Goal: Task Accomplishment & Management: Manage account settings

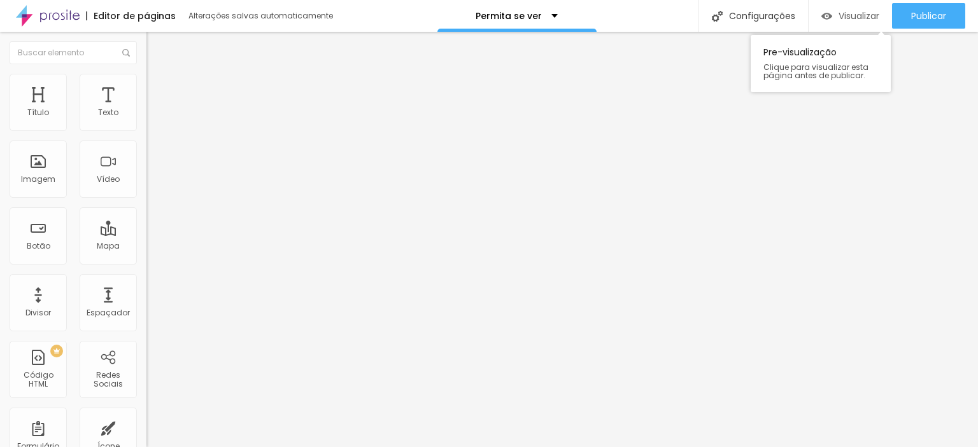
click at [852, 8] on div "Visualizar" at bounding box center [850, 15] width 58 height 25
click at [847, 12] on span "Visualizar" at bounding box center [858, 16] width 41 height 10
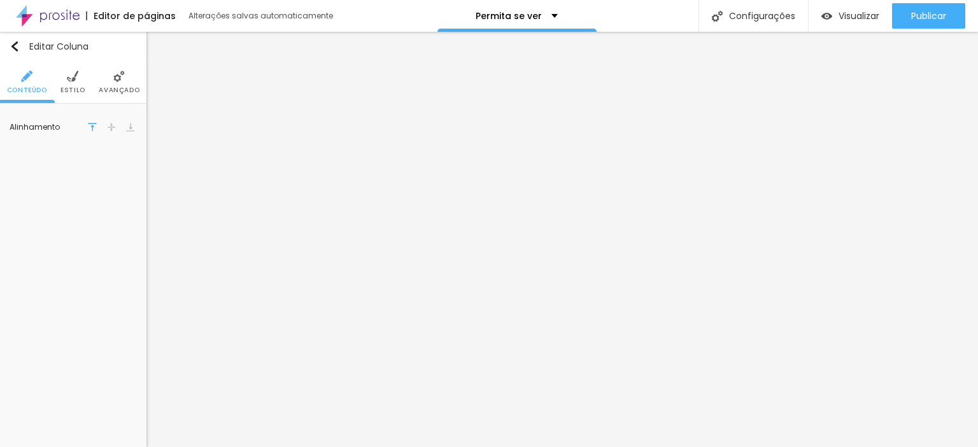
click at [69, 87] on span "Estilo" at bounding box center [72, 90] width 25 height 6
click at [120, 88] on span "Avançado" at bounding box center [119, 90] width 41 height 6
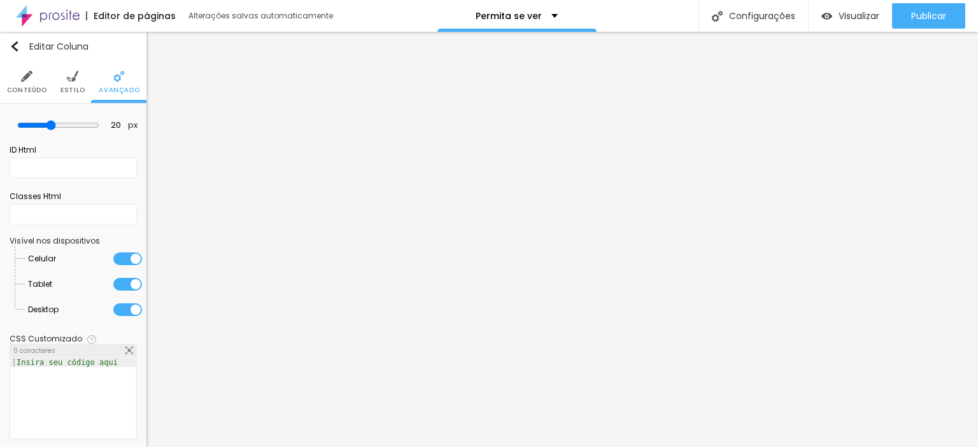
click at [43, 83] on li "Conteúdo" at bounding box center [27, 82] width 40 height 42
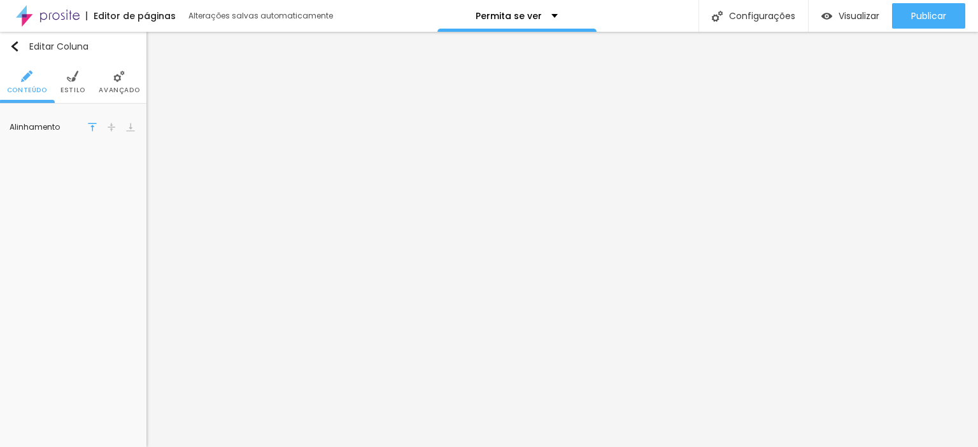
click at [22, 81] on img at bounding box center [26, 76] width 11 height 11
click at [113, 87] on span "Avançado" at bounding box center [119, 90] width 41 height 6
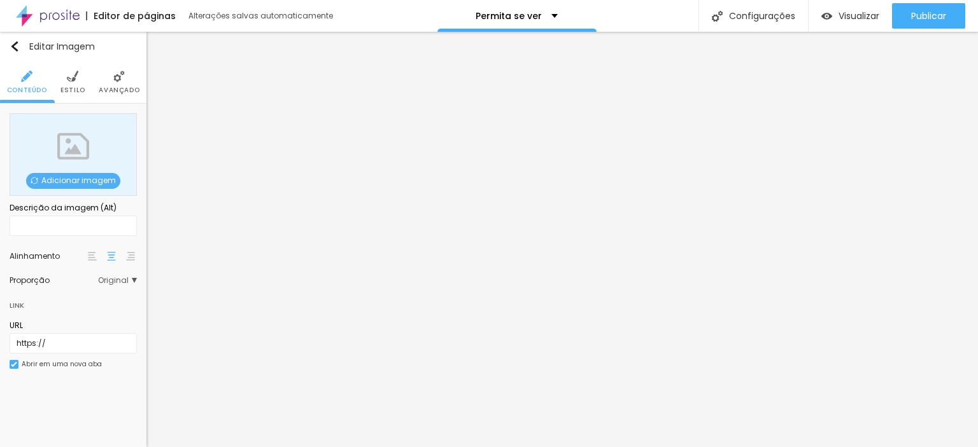
click at [130, 279] on span "Original" at bounding box center [117, 281] width 39 height 8
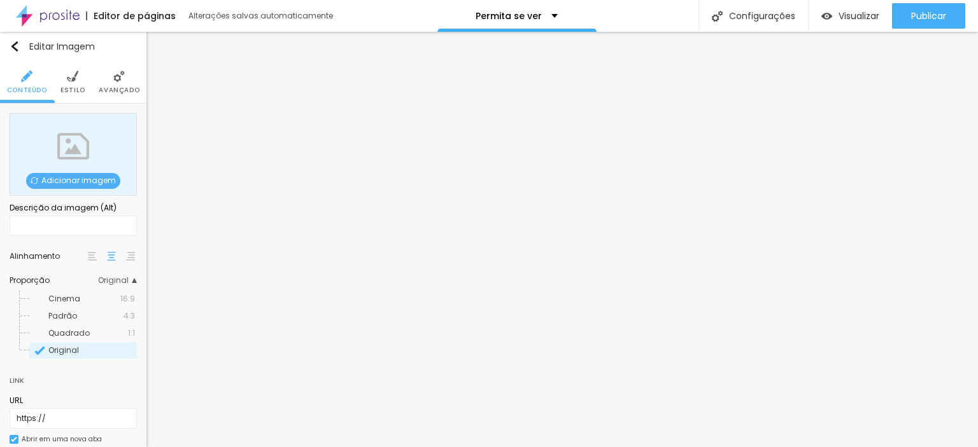
click at [74, 333] on span "Quadrado" at bounding box center [68, 333] width 41 height 11
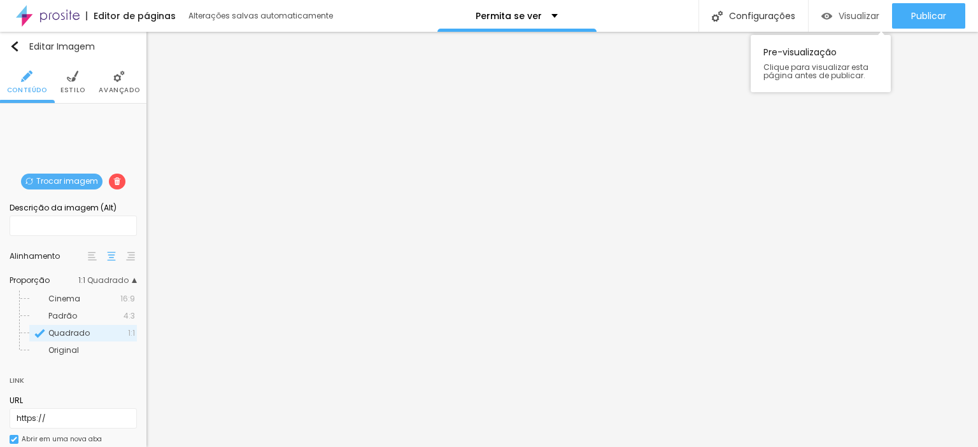
click at [850, 17] on span "Visualizar" at bounding box center [858, 16] width 41 height 10
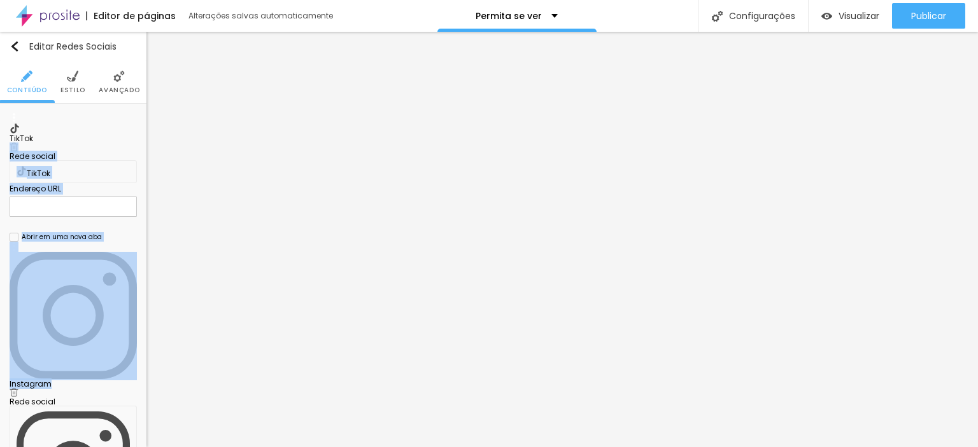
drag, startPoint x: 76, startPoint y: 148, endPoint x: 75, endPoint y: 116, distance: 31.9
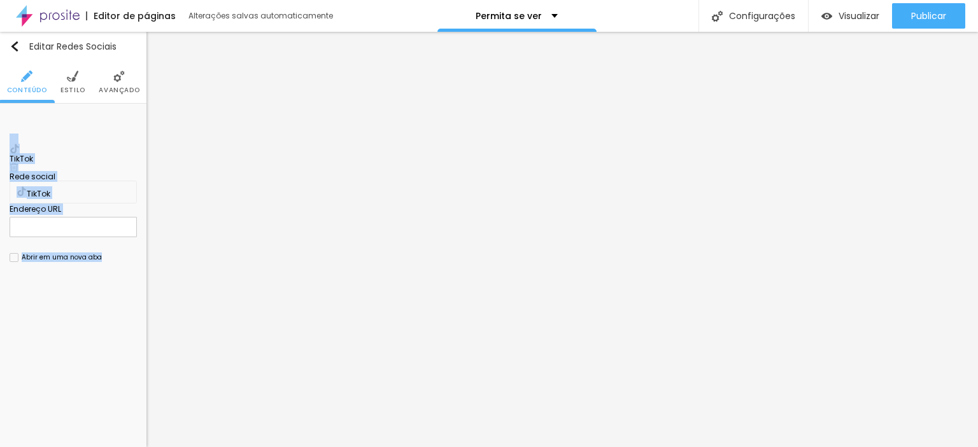
drag, startPoint x: 11, startPoint y: 156, endPoint x: 20, endPoint y: 127, distance: 30.2
type input "https://"
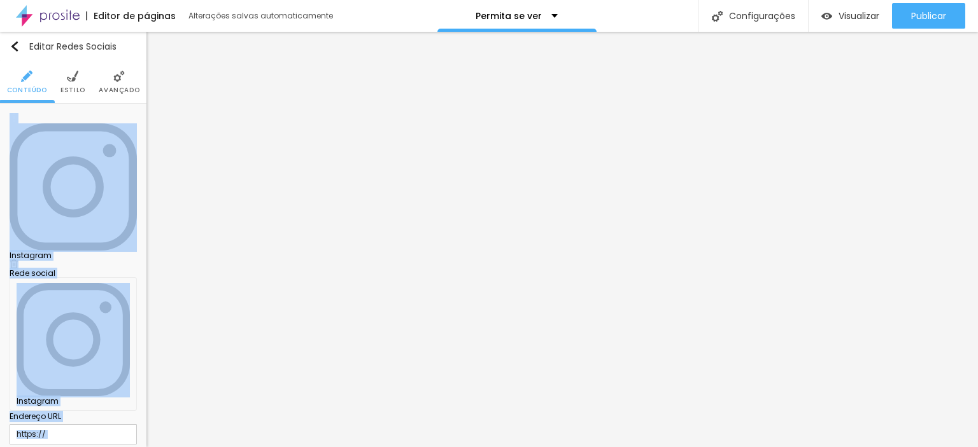
click at [63, 252] on div "Instagram" at bounding box center [73, 256] width 127 height 8
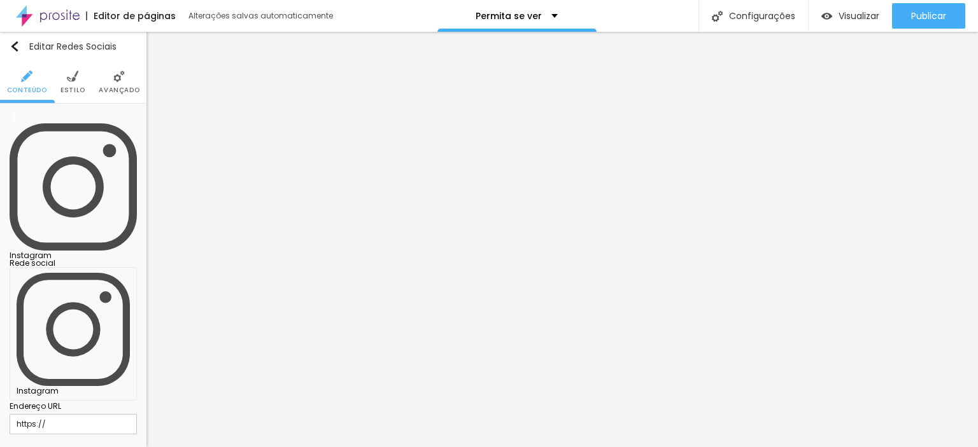
click at [67, 273] on div "Instagram" at bounding box center [73, 334] width 113 height 122
click at [18, 52] on button "Editar Redes Sociais" at bounding box center [73, 46] width 146 height 29
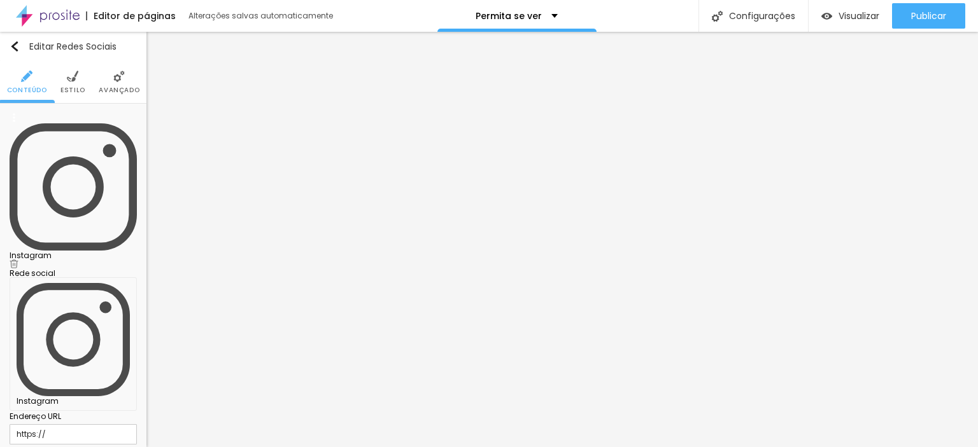
click at [53, 252] on div "Instagram" at bounding box center [73, 256] width 127 height 8
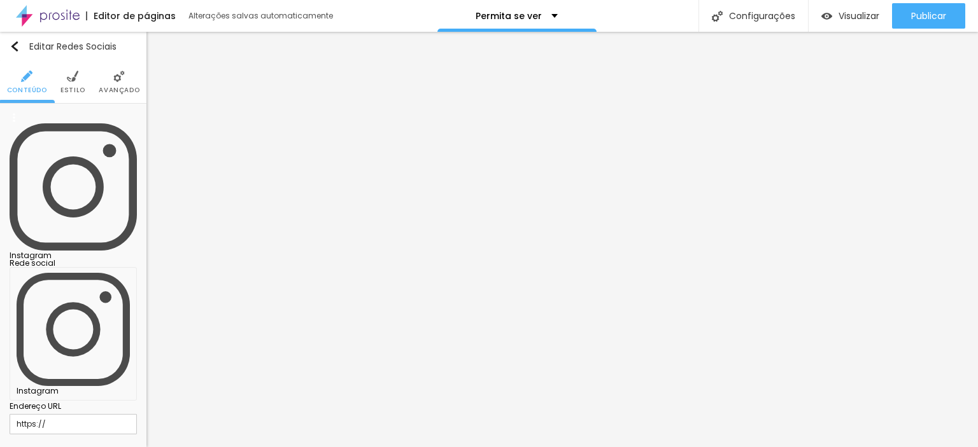
click at [80, 414] on input "https://" at bounding box center [73, 424] width 127 height 20
drag, startPoint x: 92, startPoint y: 204, endPoint x: 0, endPoint y: 192, distance: 93.1
paste input "[DOMAIN_NAME][URL]"
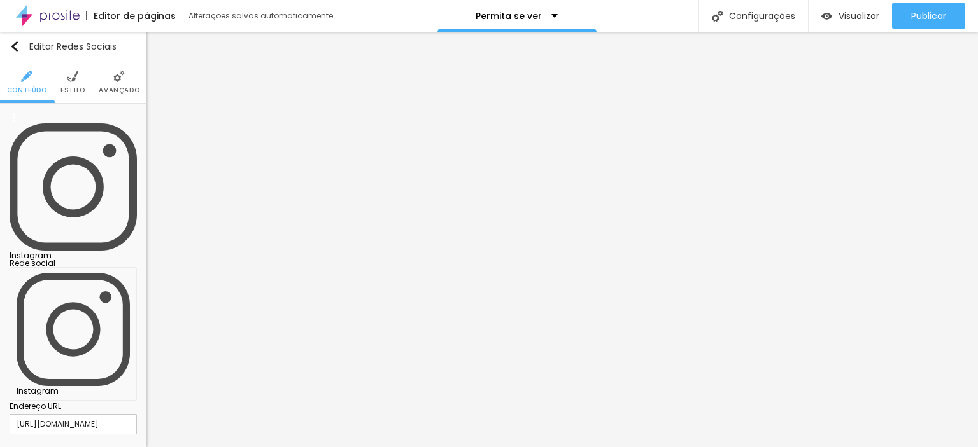
type input "[URL][DOMAIN_NAME]"
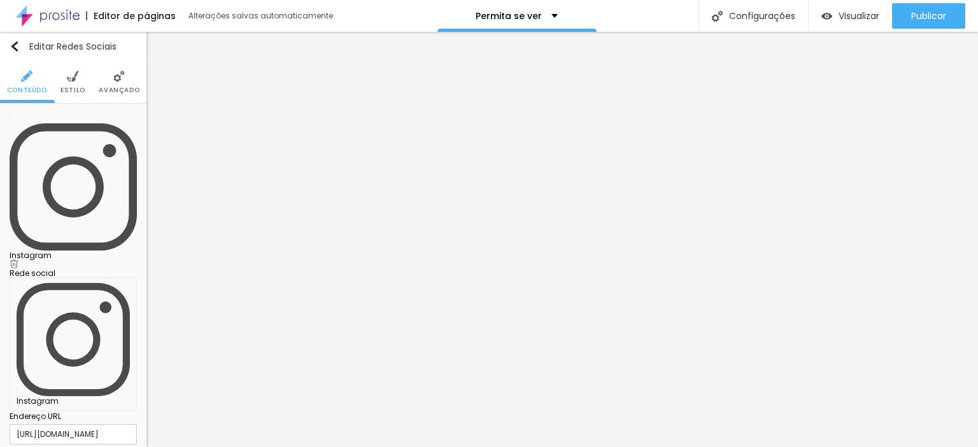
drag, startPoint x: 62, startPoint y: 229, endPoint x: 8, endPoint y: 229, distance: 54.1
paste input "[DOMAIN_NAME][URL]"
drag, startPoint x: 56, startPoint y: 233, endPoint x: 0, endPoint y: 229, distance: 56.1
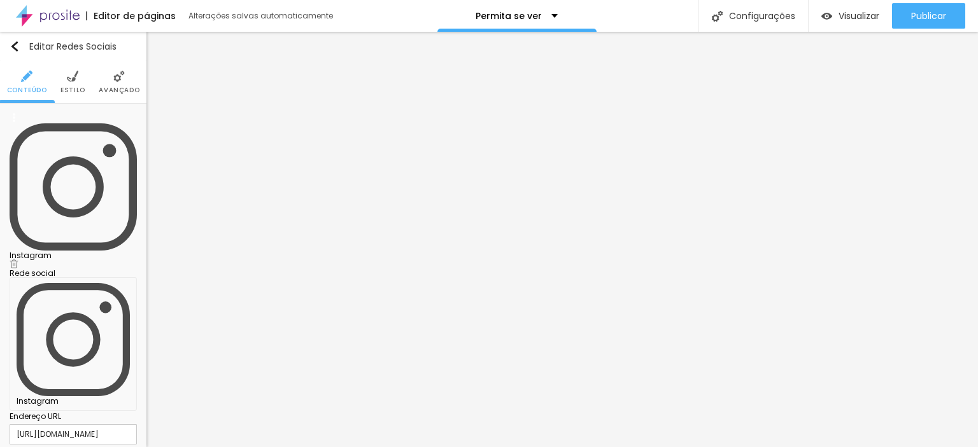
type input "[URL][DOMAIN_NAME]"
click at [60, 252] on div "Instagram" at bounding box center [73, 256] width 127 height 8
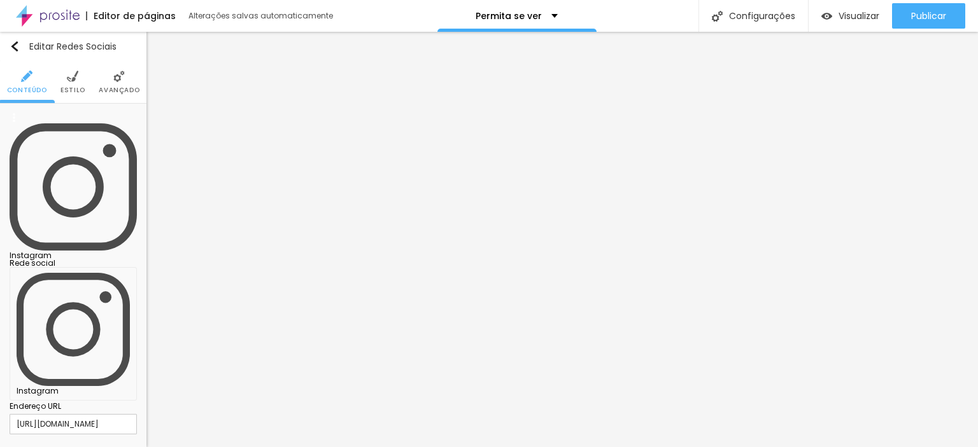
click at [61, 273] on div "Instagram" at bounding box center [73, 334] width 113 height 122
click at [74, 328] on div "Editar Redes Sociais Conteúdo Estilo Avançado Instagram Rede social Instagram E…" at bounding box center [73, 240] width 146 height 416
click at [857, 17] on span "Visualizar" at bounding box center [858, 16] width 41 height 10
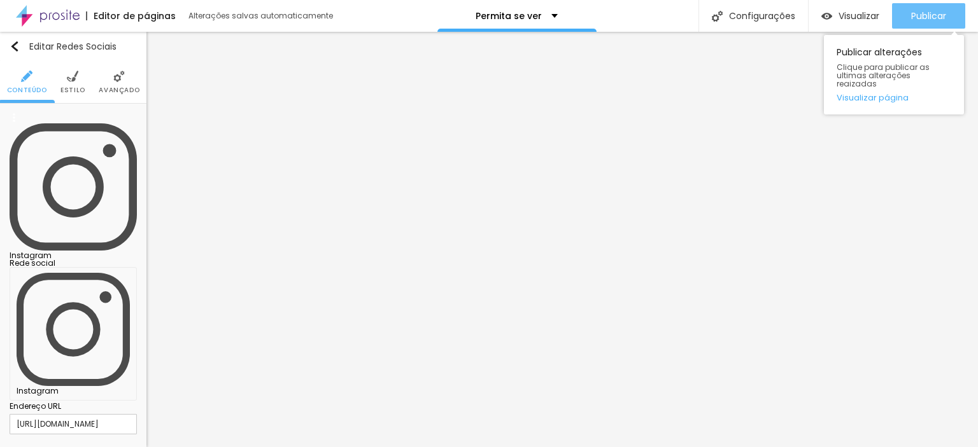
click at [932, 17] on span "Publicar" at bounding box center [928, 16] width 35 height 10
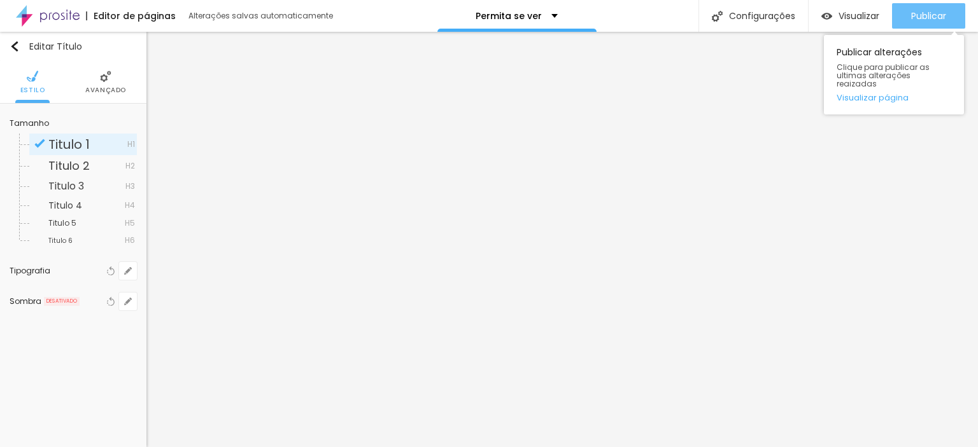
click at [934, 15] on span "Publicar" at bounding box center [928, 16] width 35 height 10
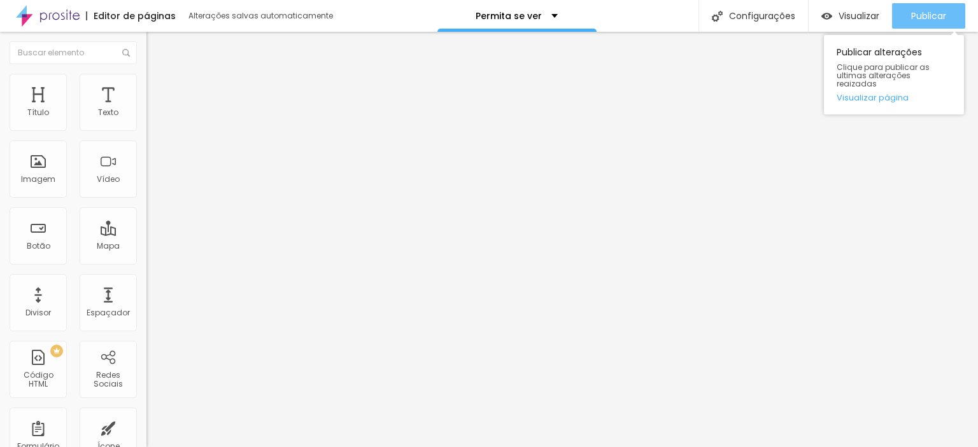
click at [916, 18] on span "Publicar" at bounding box center [928, 16] width 35 height 10
